Goal: Connect with others: Connect with others

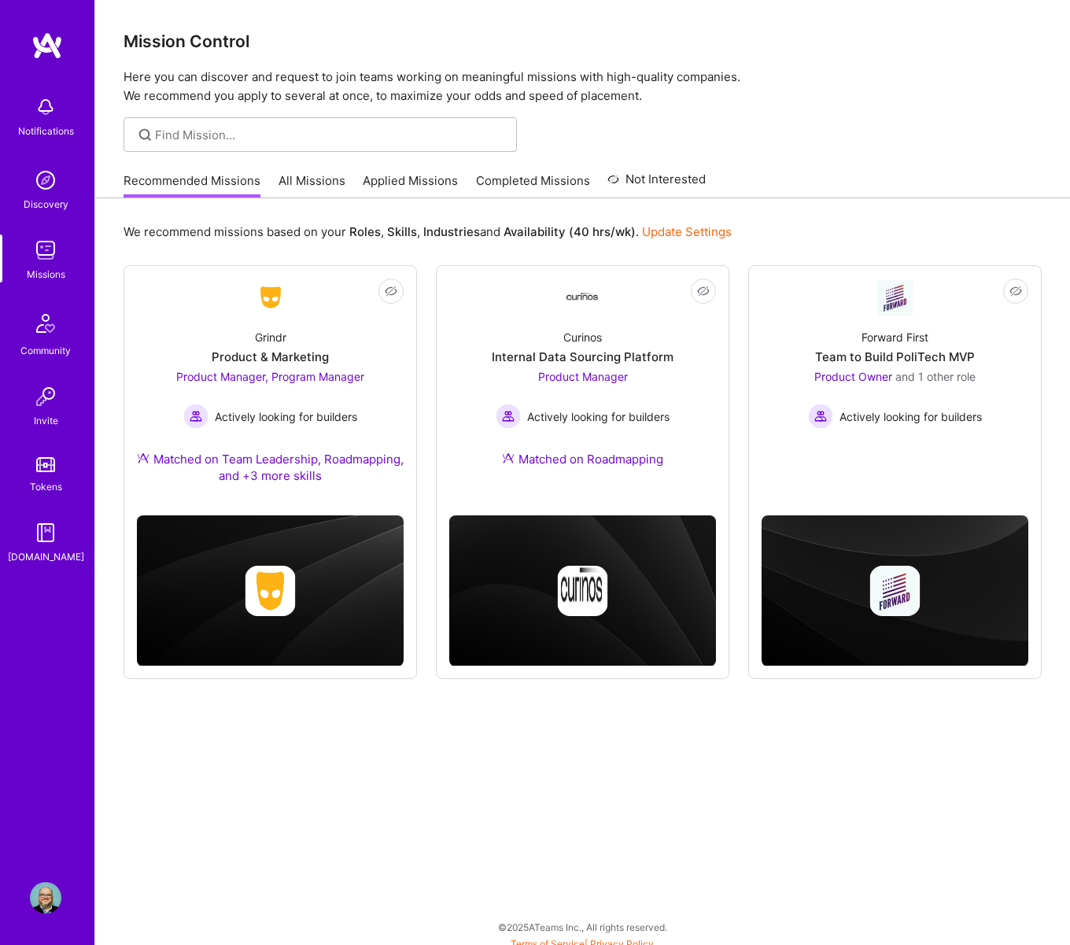
click at [48, 895] on img at bounding box center [45, 897] width 31 height 31
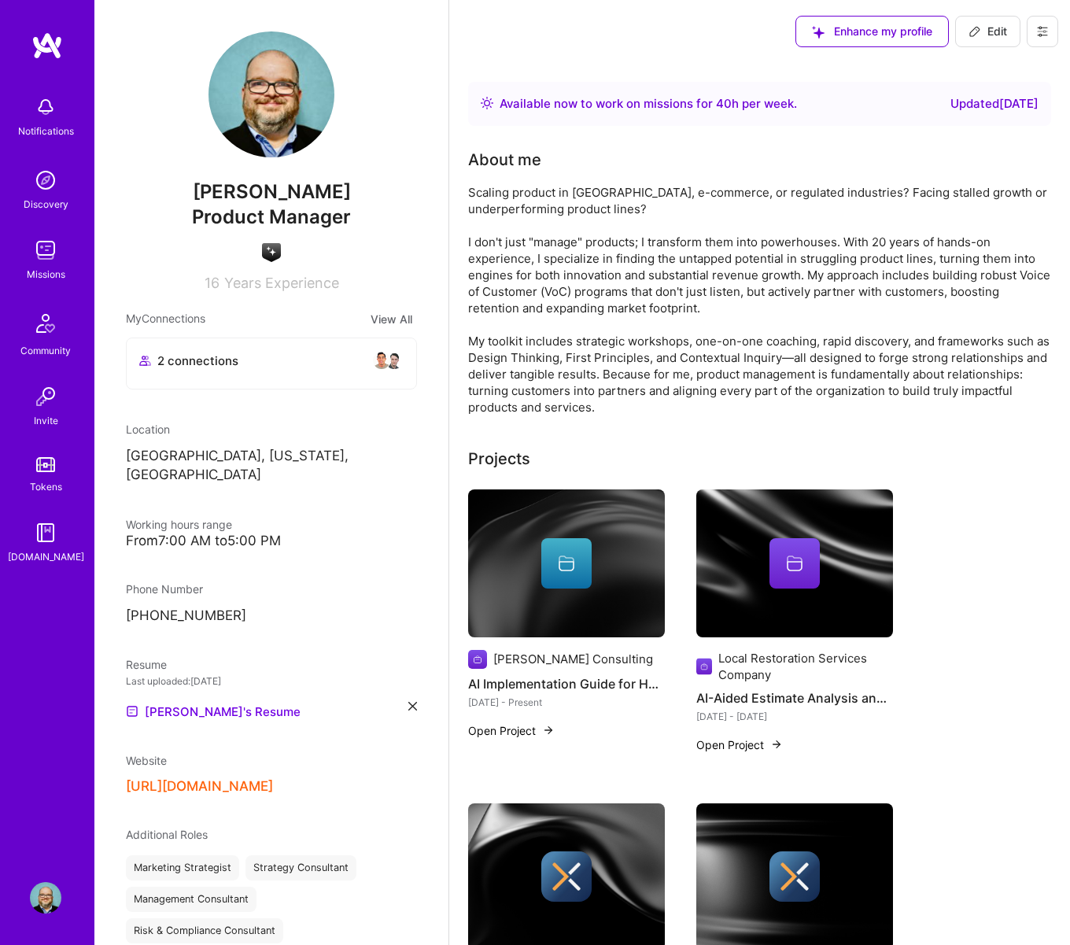
click at [41, 108] on img at bounding box center [45, 106] width 31 height 31
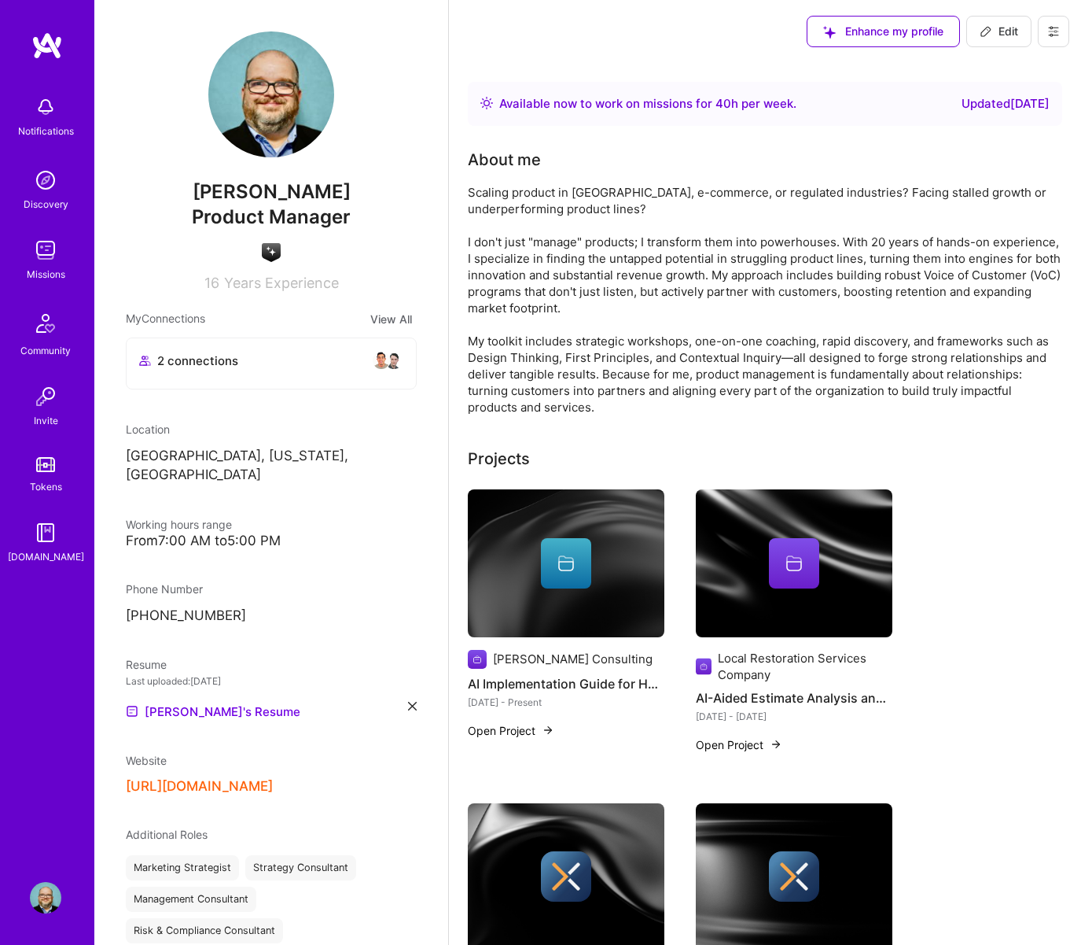
click at [41, 185] on img at bounding box center [45, 179] width 31 height 31
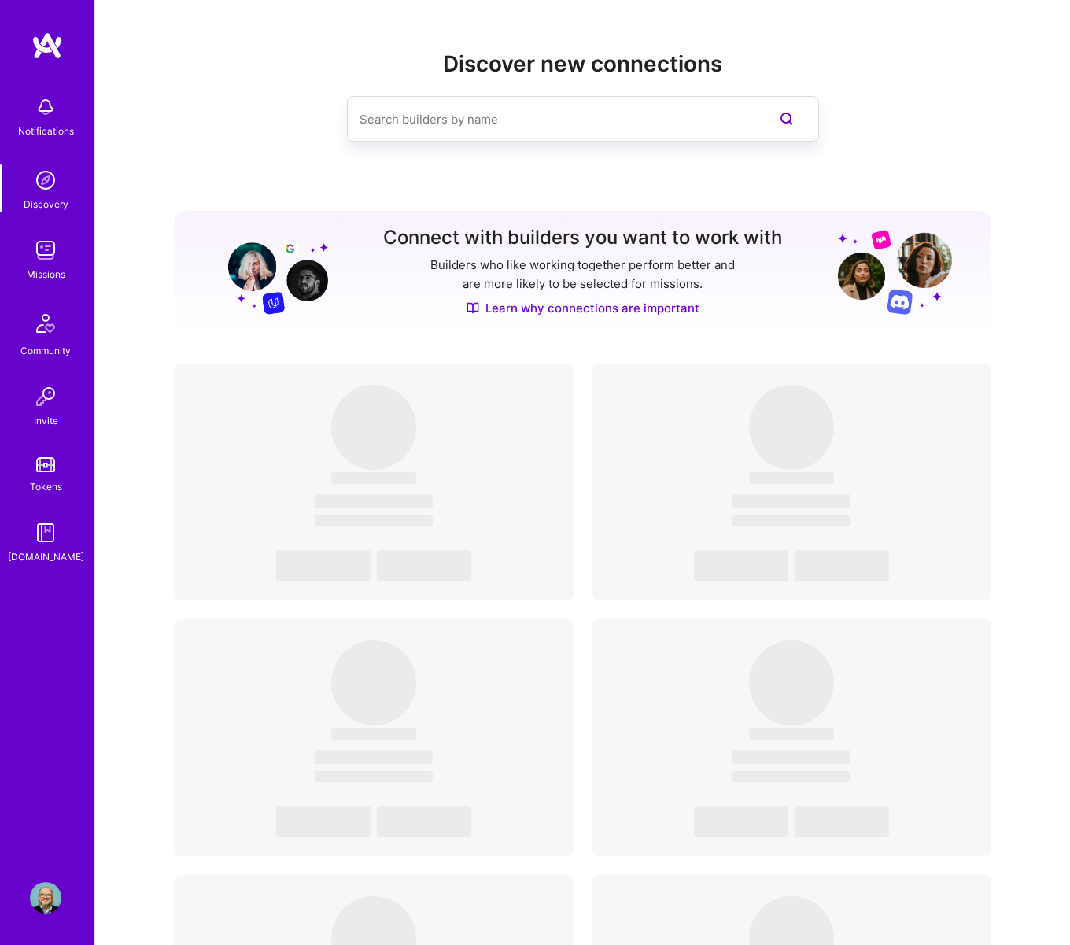
click at [50, 245] on img at bounding box center [45, 249] width 31 height 31
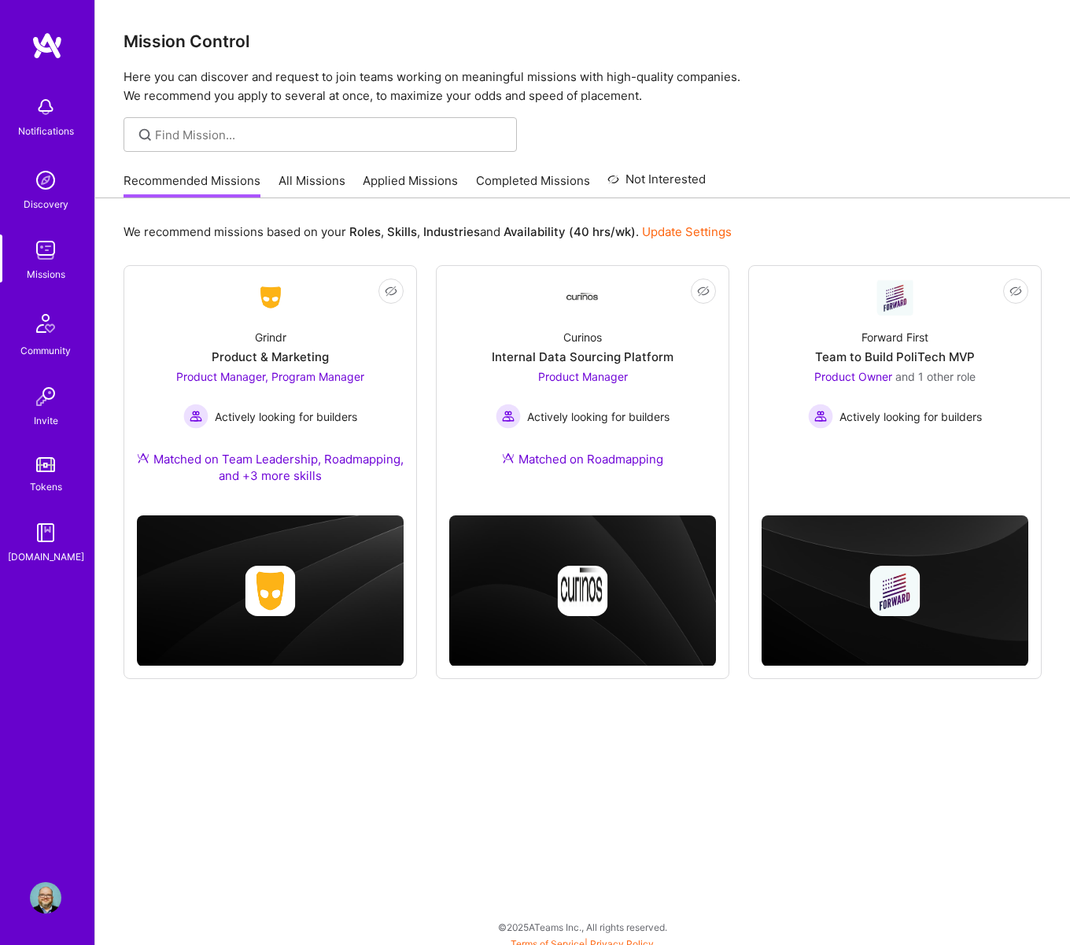
click at [38, 326] on img at bounding box center [46, 323] width 38 height 38
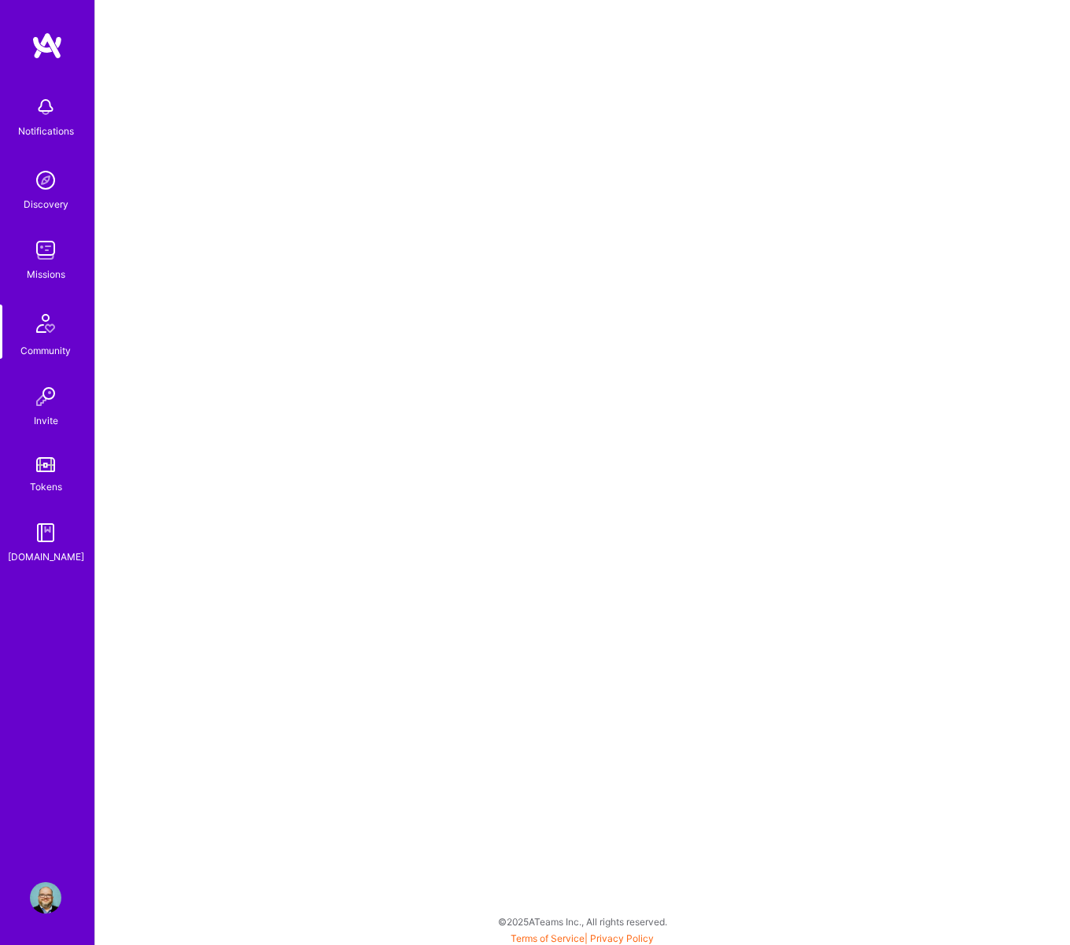
click at [38, 897] on img at bounding box center [45, 897] width 31 height 31
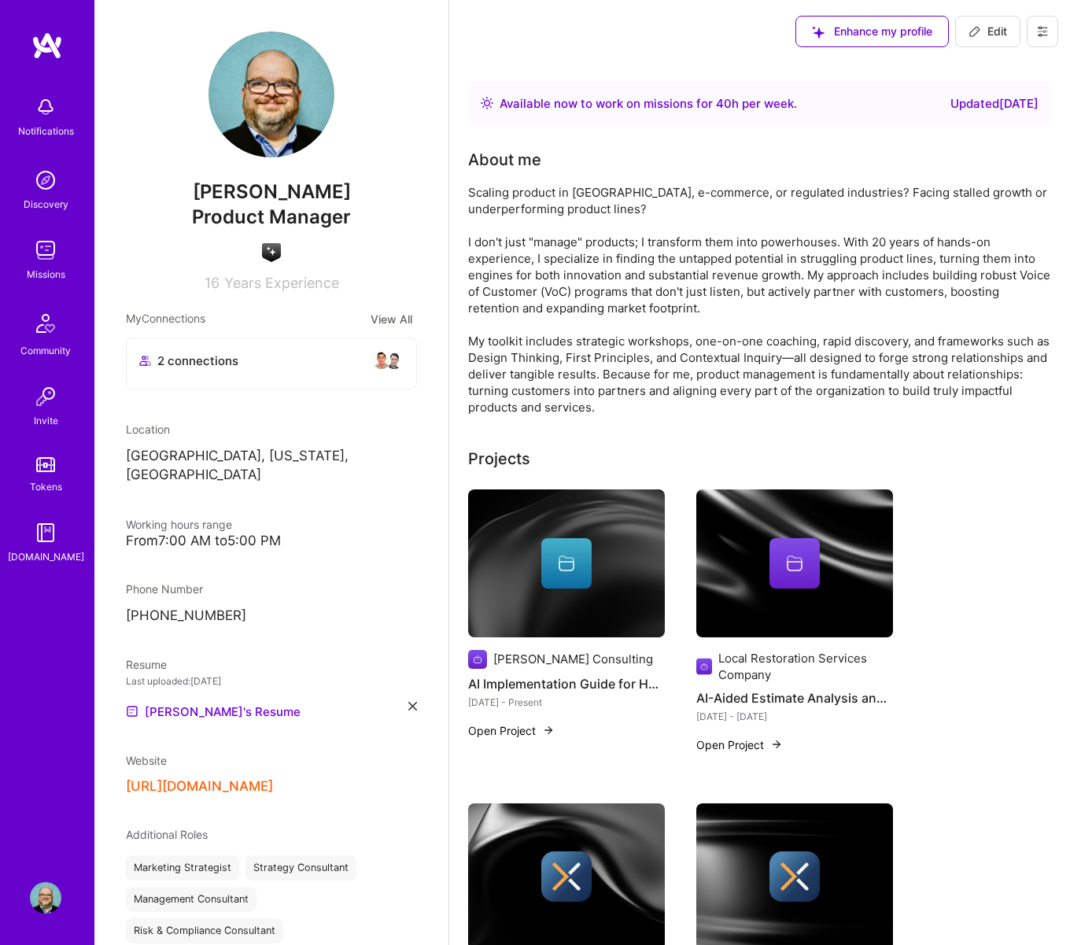
click at [384, 313] on button "View All" at bounding box center [391, 319] width 51 height 18
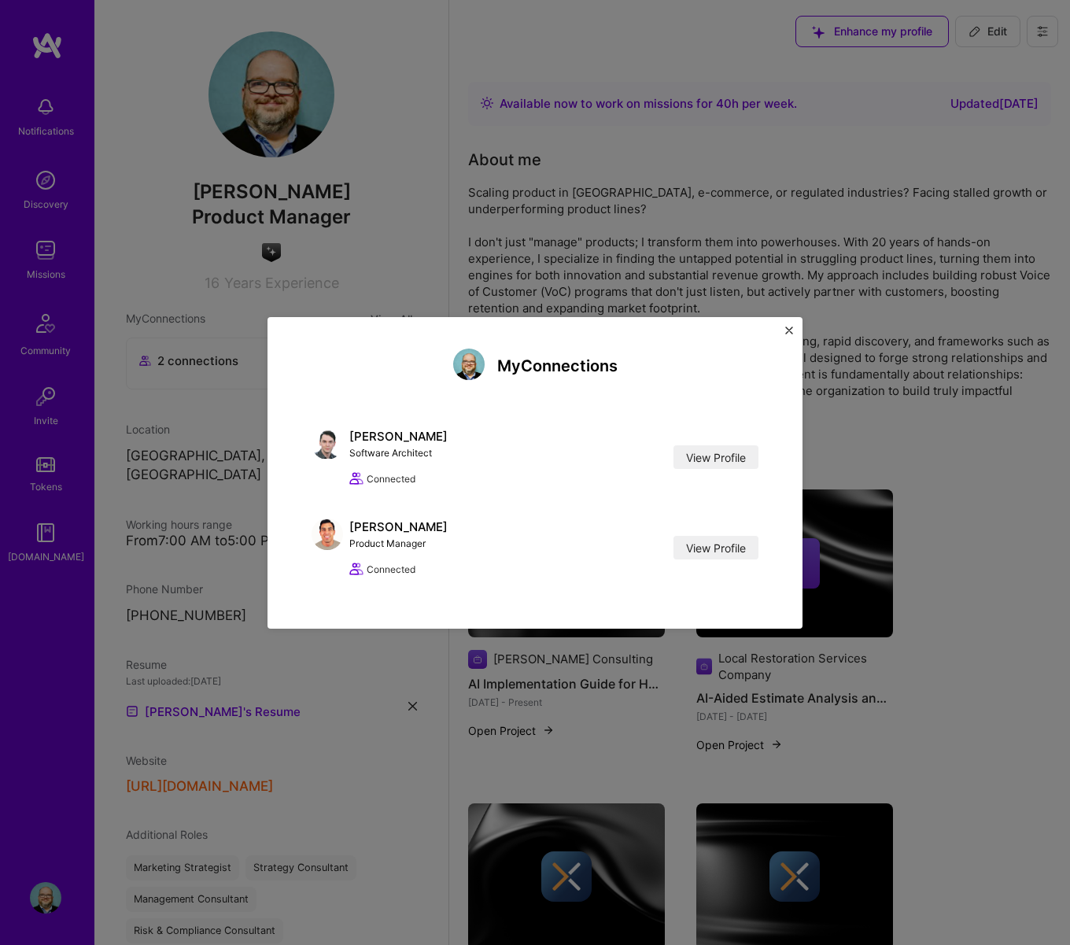
click at [791, 328] on img "Close" at bounding box center [789, 330] width 8 height 8
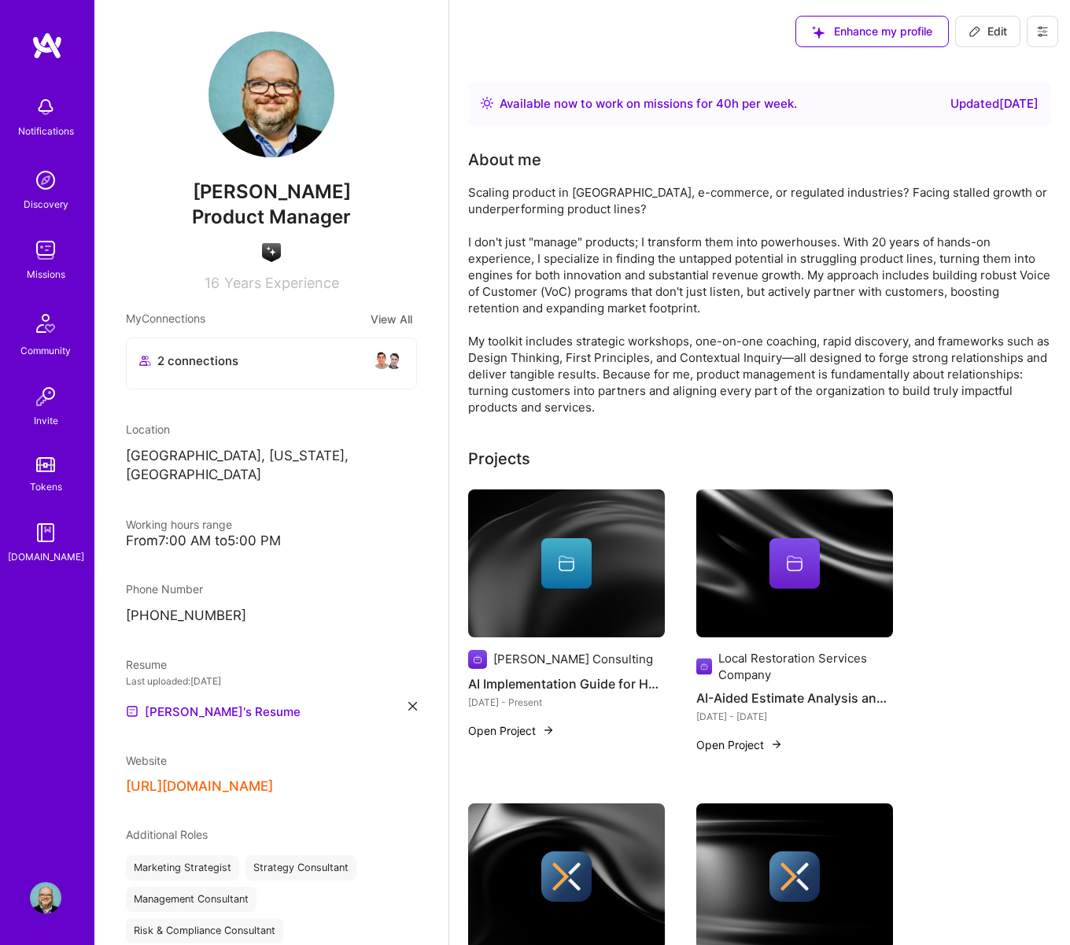
click at [167, 366] on span "2 connections" at bounding box center [197, 360] width 81 height 17
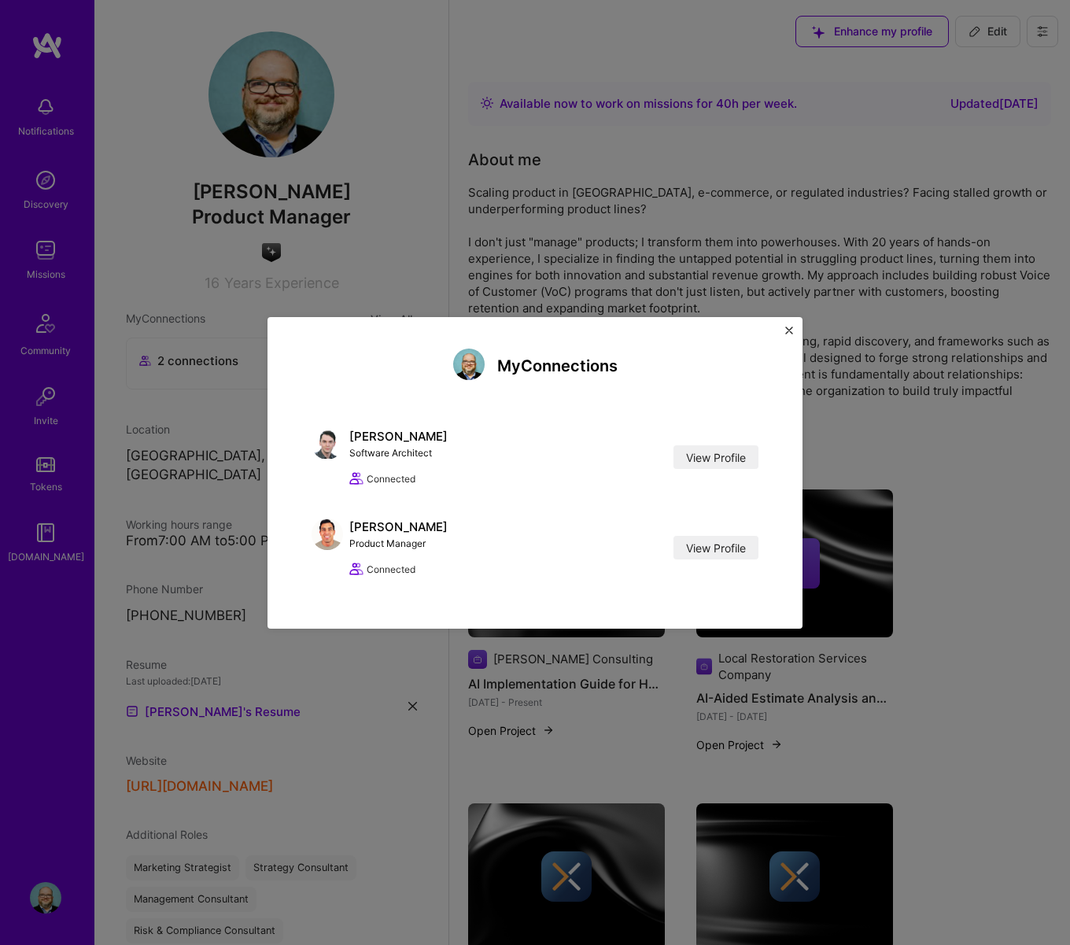
click at [792, 326] on img "Close" at bounding box center [789, 330] width 8 height 8
